Goal: Task Accomplishment & Management: Use online tool/utility

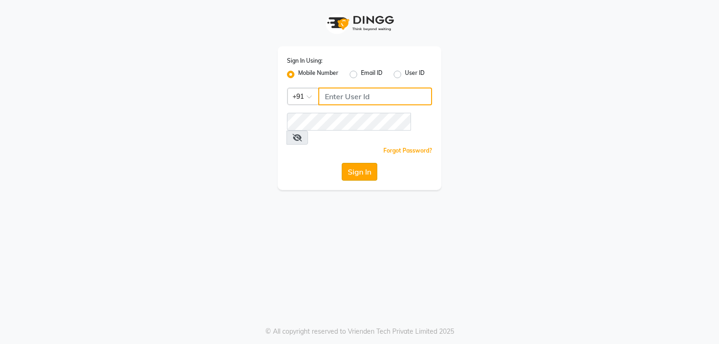
type input "7821053470"
click at [356, 163] on button "Sign In" at bounding box center [360, 172] width 36 height 18
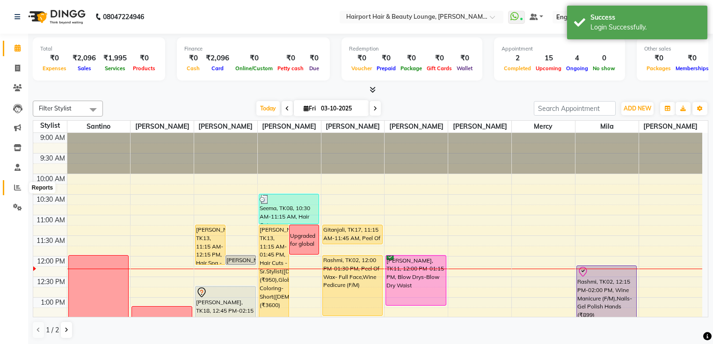
click at [17, 189] on icon at bounding box center [17, 187] width 7 height 7
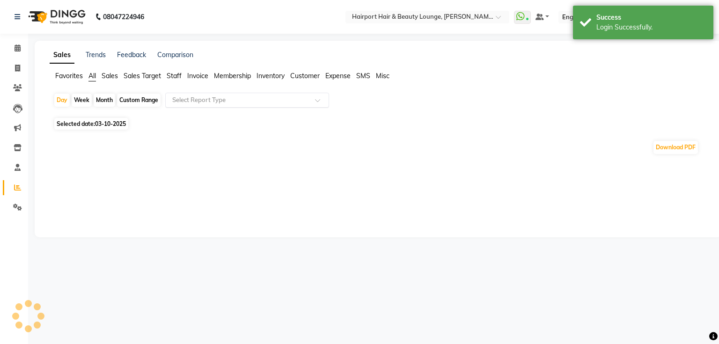
click at [192, 100] on input "text" at bounding box center [237, 99] width 135 height 9
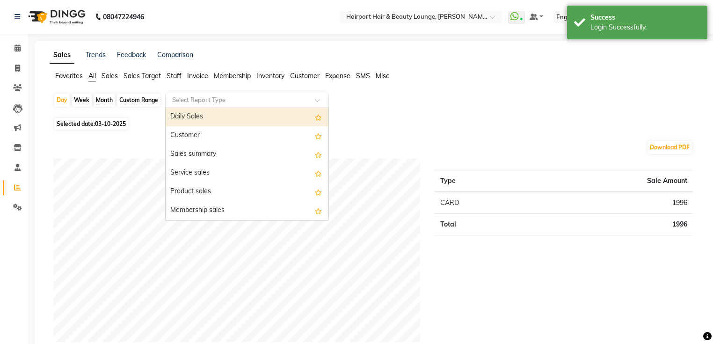
click at [192, 113] on div "Daily Sales" at bounding box center [247, 117] width 163 height 19
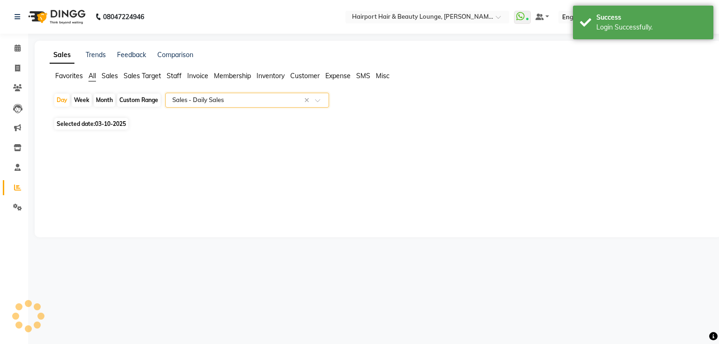
select select "full_report"
select select "csv"
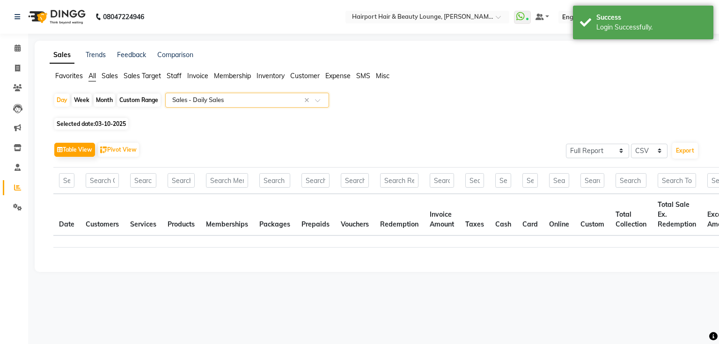
click at [145, 101] on div "Custom Range" at bounding box center [139, 100] width 44 height 13
select select "10"
select select "2025"
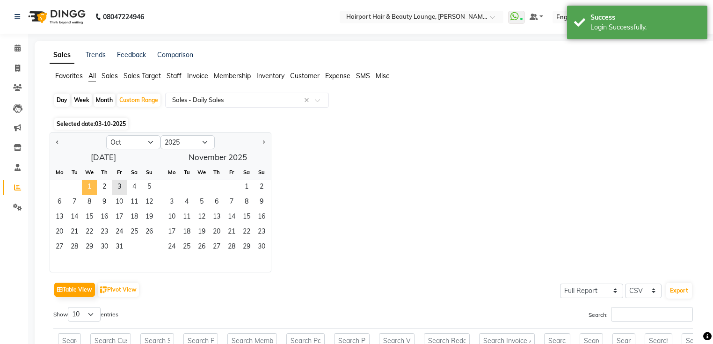
click at [90, 187] on span "1" at bounding box center [89, 187] width 15 height 15
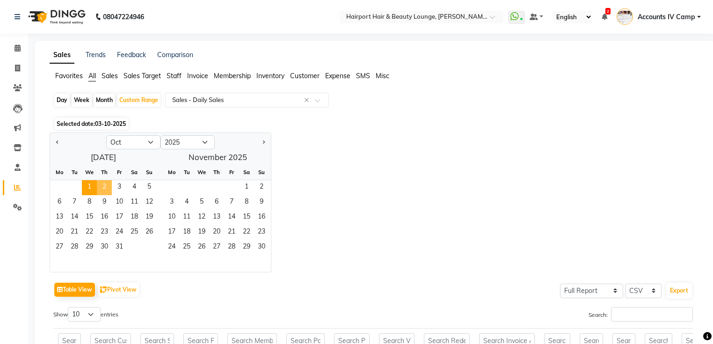
click at [105, 187] on span "2" at bounding box center [104, 187] width 15 height 15
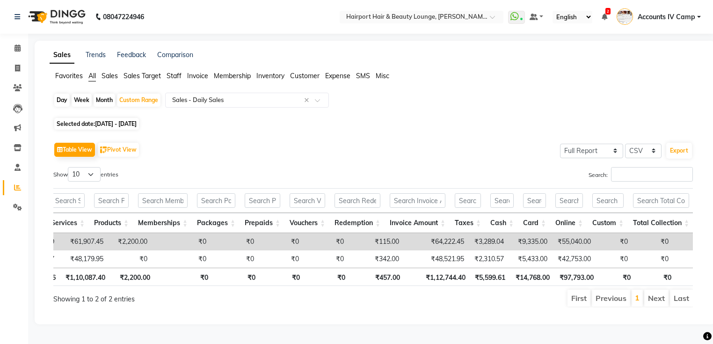
scroll to position [0, 90]
click at [62, 103] on div "Day" at bounding box center [61, 100] width 15 height 13
select select "10"
select select "2025"
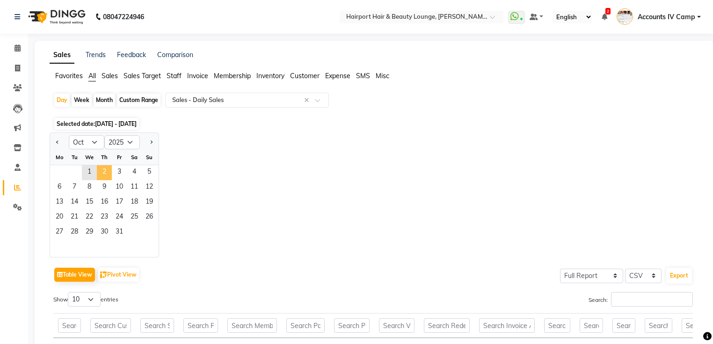
click at [104, 173] on span "2" at bounding box center [104, 172] width 15 height 15
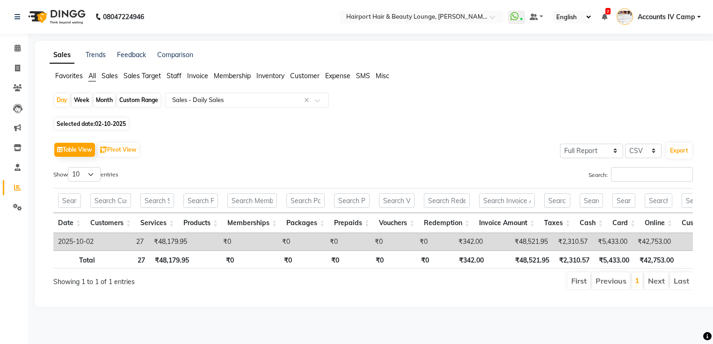
scroll to position [0, 0]
click at [110, 73] on span "Sales" at bounding box center [110, 76] width 16 height 8
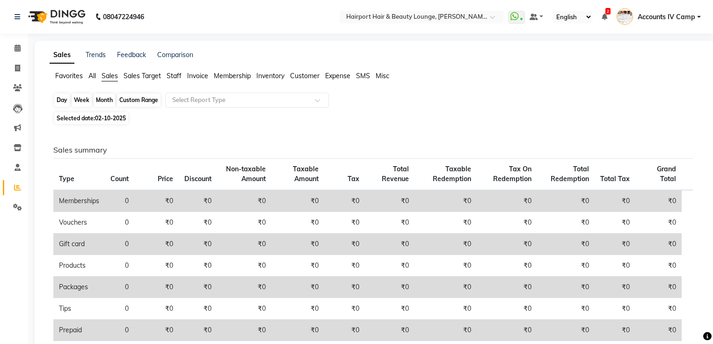
click at [62, 98] on div "Day" at bounding box center [61, 100] width 15 height 13
select select "10"
select select "2025"
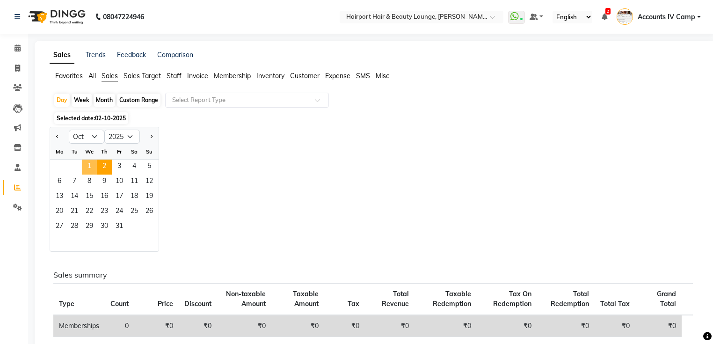
click at [86, 168] on span "1" at bounding box center [89, 167] width 15 height 15
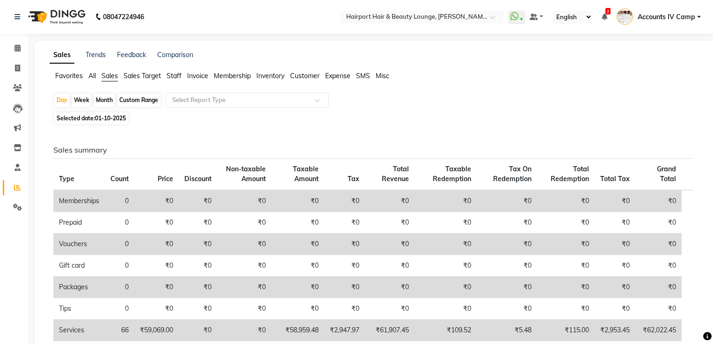
drag, startPoint x: 90, startPoint y: 75, endPoint x: 102, endPoint y: 82, distance: 13.6
click at [91, 75] on span "All" at bounding box center [91, 76] width 7 height 8
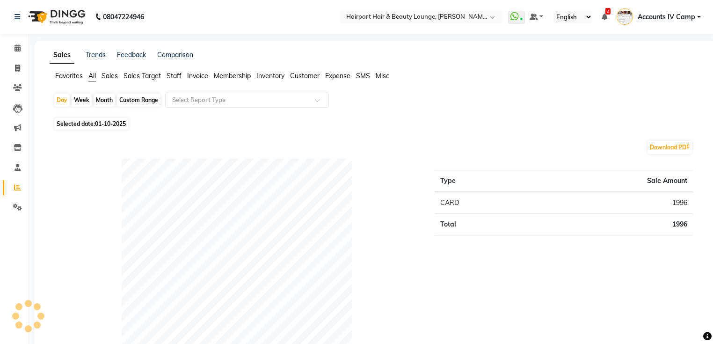
click at [232, 102] on input "text" at bounding box center [237, 99] width 135 height 9
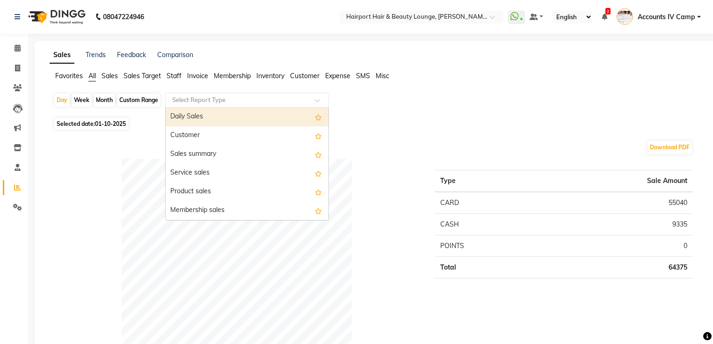
click at [217, 117] on div "Daily Sales" at bounding box center [247, 117] width 163 height 19
select select "full_report"
select select "csv"
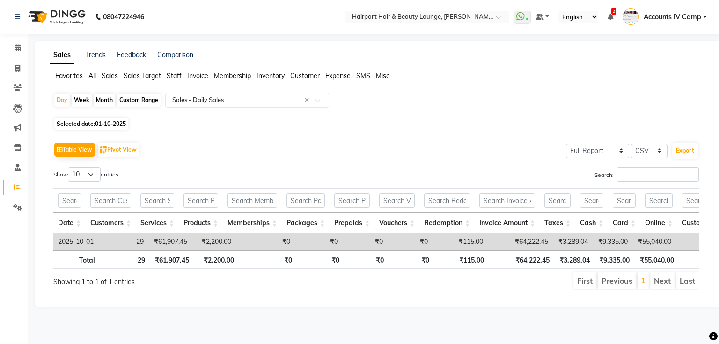
click at [110, 76] on span "Sales" at bounding box center [110, 76] width 16 height 8
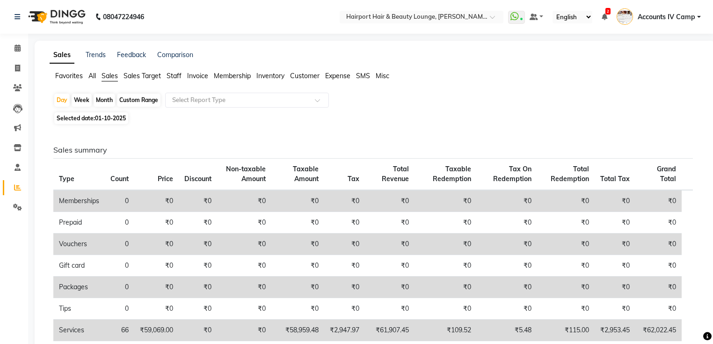
click at [95, 76] on span "All" at bounding box center [91, 76] width 7 height 8
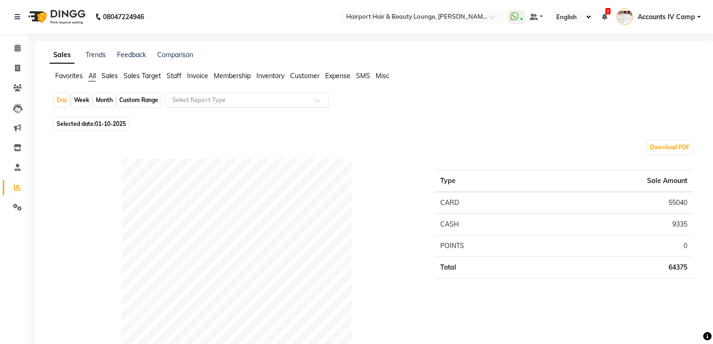
click at [213, 103] on input "text" at bounding box center [237, 99] width 135 height 9
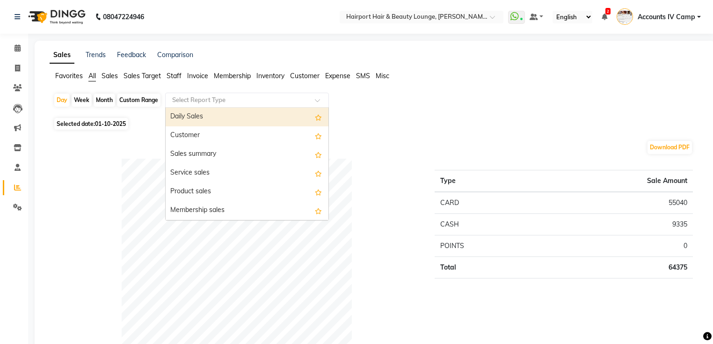
click at [208, 113] on div "Daily Sales" at bounding box center [247, 117] width 163 height 19
select select "full_report"
select select "csv"
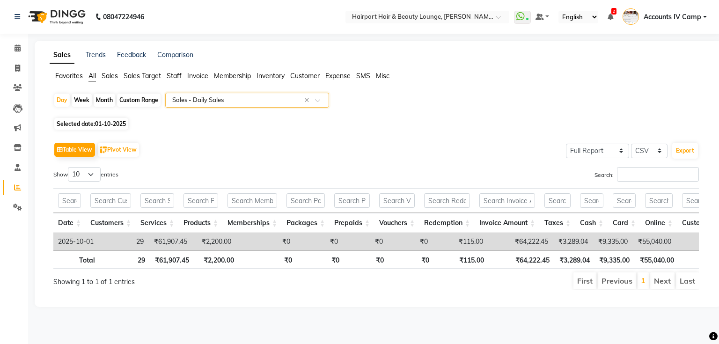
click at [204, 105] on div "Select Report Type × Sales - Daily Sales ×" at bounding box center [247, 100] width 164 height 15
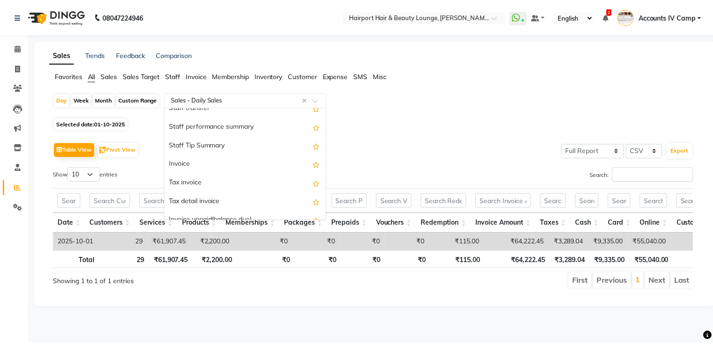
scroll to position [636, 0]
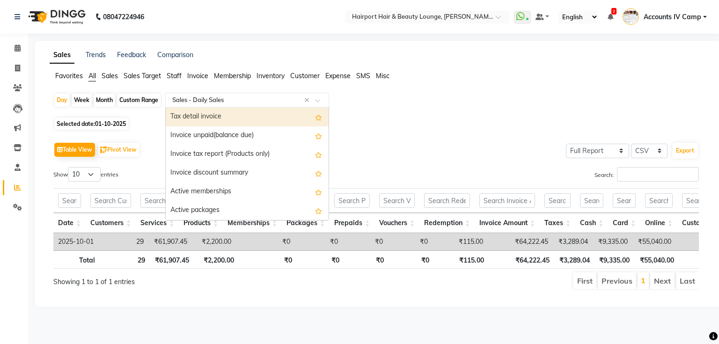
click at [200, 122] on div "Tax detail invoice" at bounding box center [247, 117] width 163 height 19
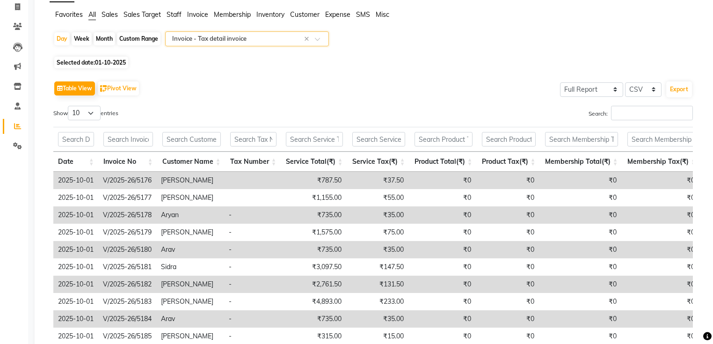
scroll to position [143, 0]
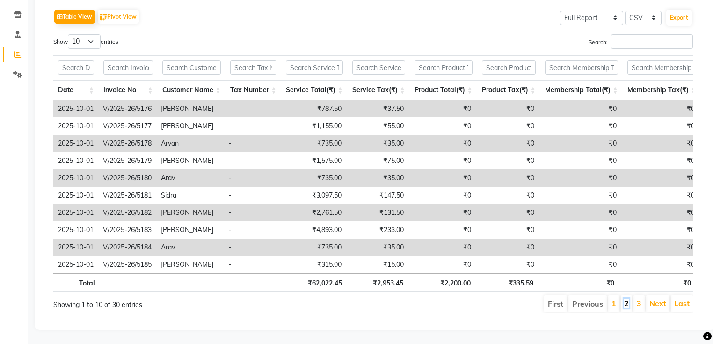
click at [628, 301] on link "2" at bounding box center [626, 302] width 5 height 9
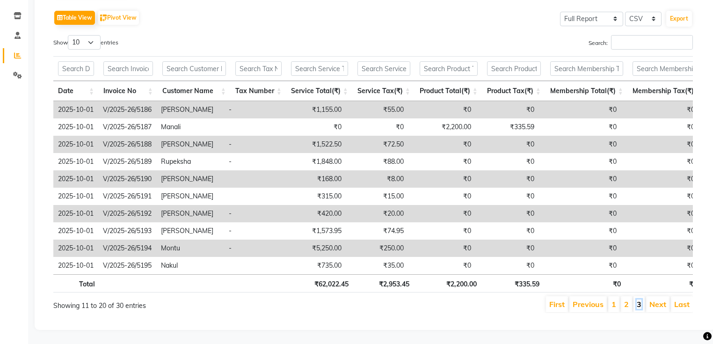
click at [640, 299] on link "3" at bounding box center [639, 303] width 5 height 9
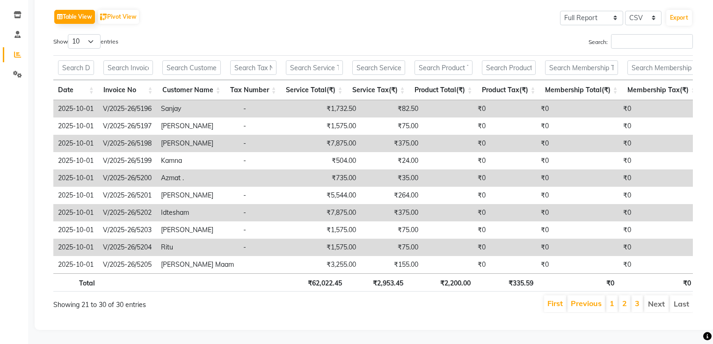
click at [658, 301] on li "Next" at bounding box center [656, 303] width 24 height 17
click at [659, 299] on li "Next" at bounding box center [656, 303] width 24 height 17
click at [94, 36] on select "10 25 50 100" at bounding box center [84, 41] width 33 height 15
select select "100"
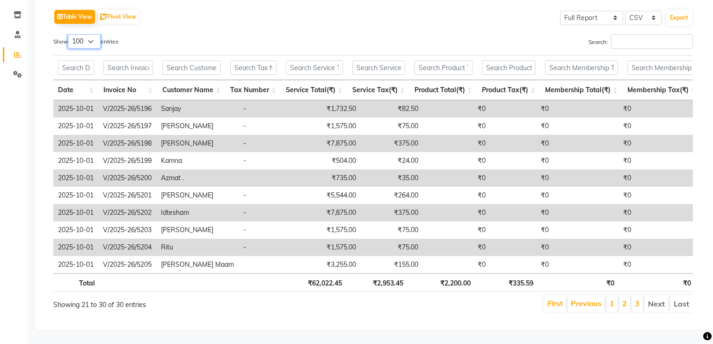
click at [69, 34] on select "10 25 50 100" at bounding box center [84, 41] width 33 height 15
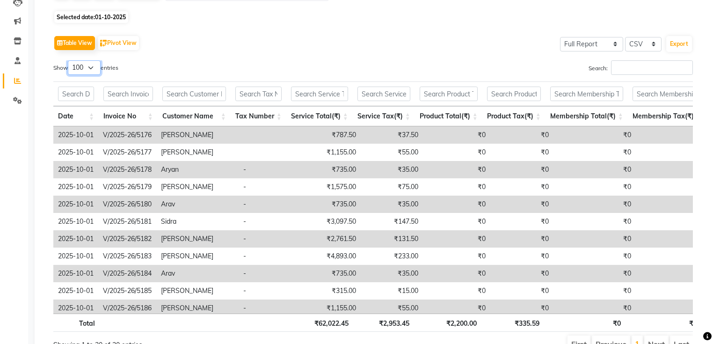
scroll to position [39, 0]
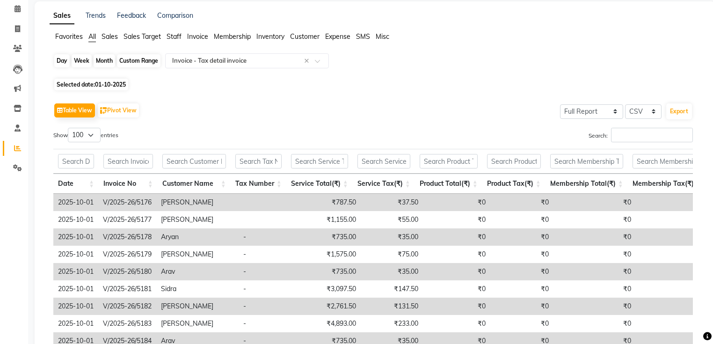
click at [61, 60] on div "Day" at bounding box center [61, 60] width 15 height 13
select select "10"
select select "2025"
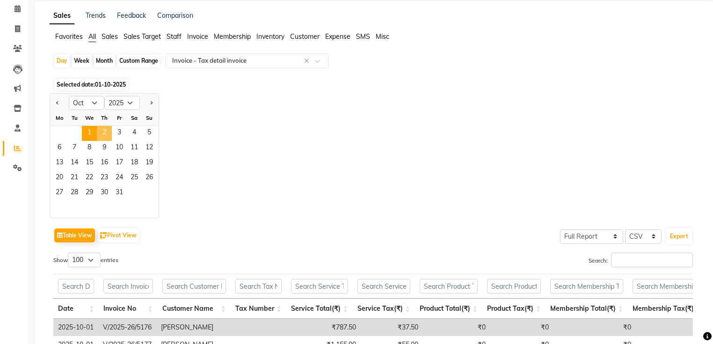
click at [106, 136] on span "2" at bounding box center [104, 133] width 15 height 15
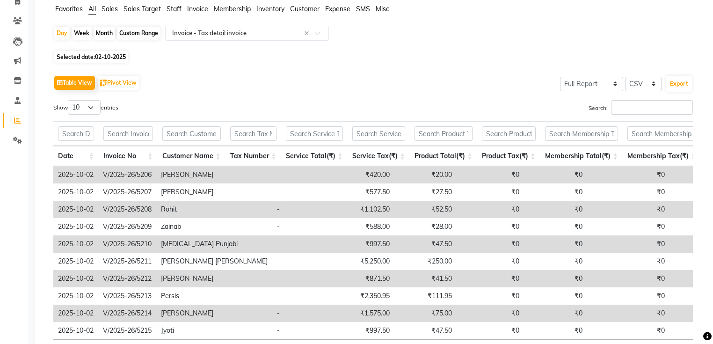
scroll to position [143, 0]
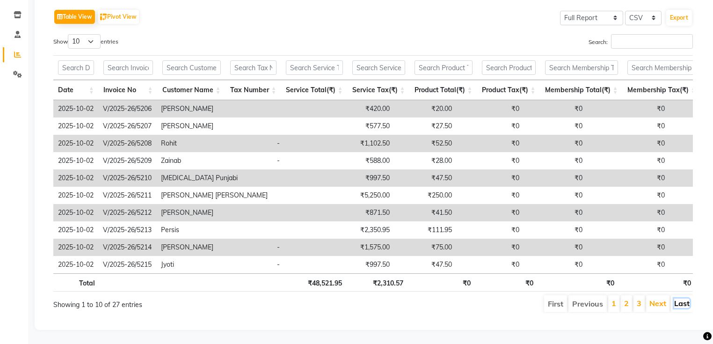
click at [682, 299] on link "Last" at bounding box center [681, 302] width 15 height 9
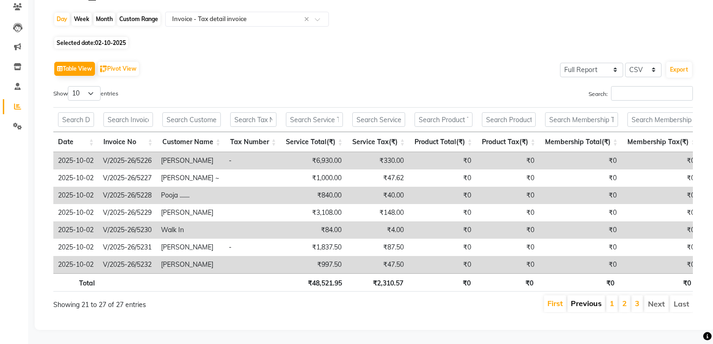
scroll to position [91, 0]
